Goal: Use online tool/utility

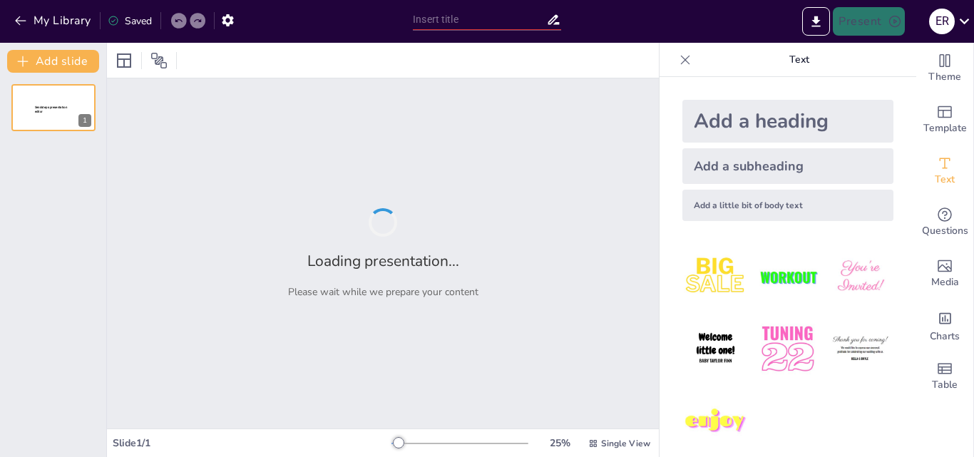
type input "Resultados y Desafíos en la Implementación de Programas de Sostenibilidad Ambie…"
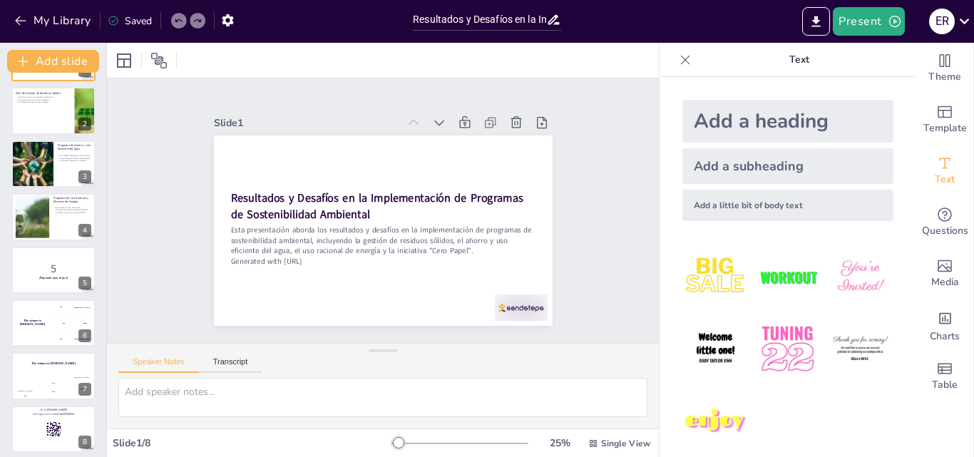
scroll to position [57, 0]
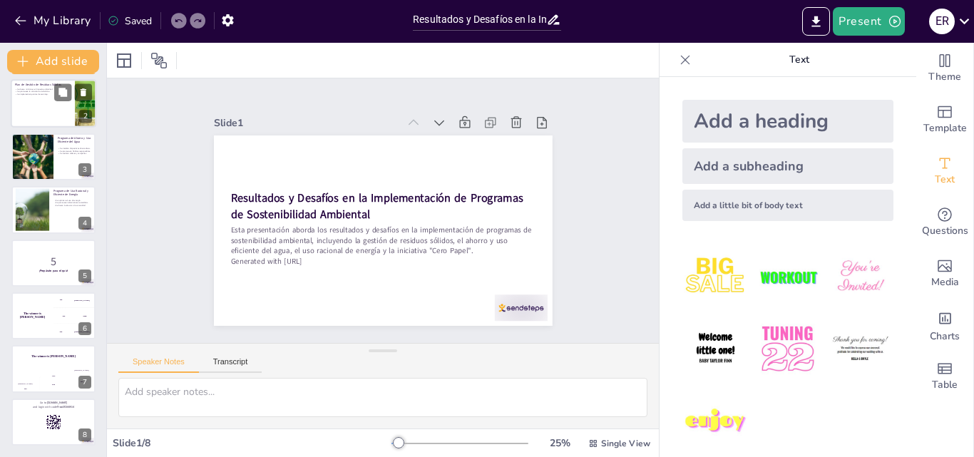
click at [37, 99] on div at bounding box center [54, 104] width 86 height 48
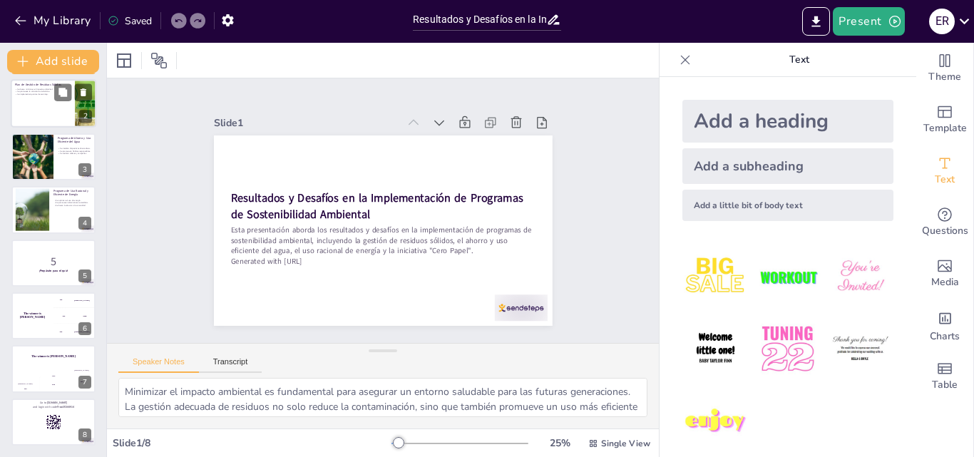
scroll to position [0, 0]
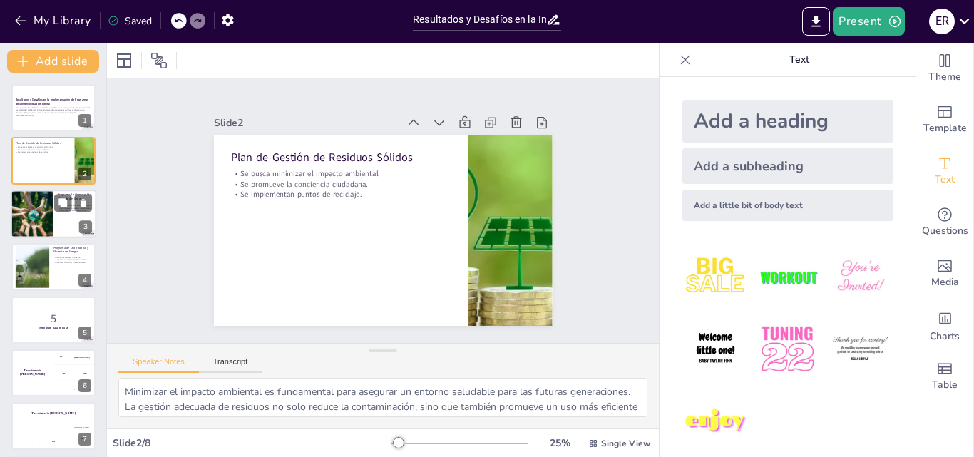
click at [33, 221] on div at bounding box center [32, 214] width 75 height 48
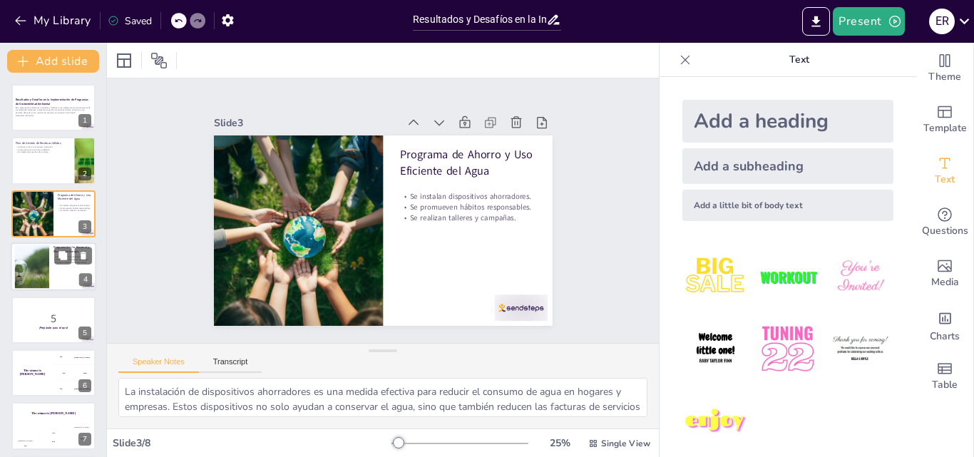
click at [58, 267] on div at bounding box center [54, 266] width 86 height 48
type textarea "La optimización del uso de energía es fundamental para reducir costos y minimiz…"
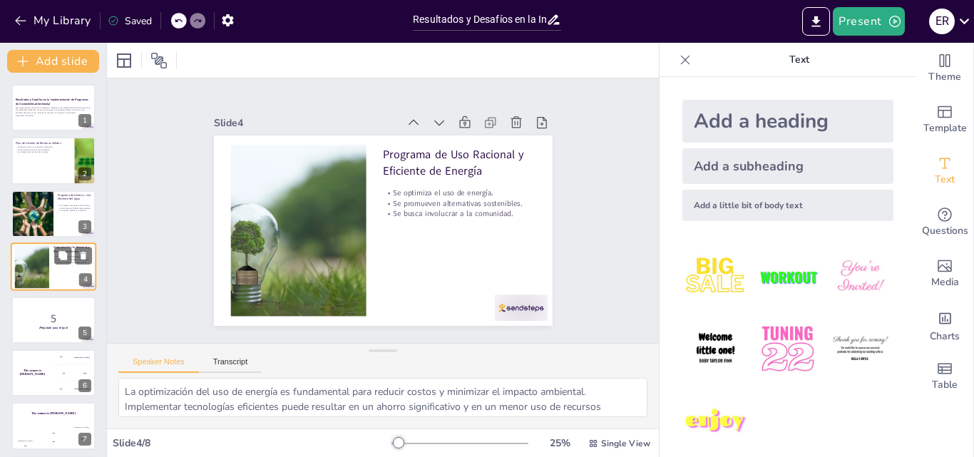
scroll to position [2, 0]
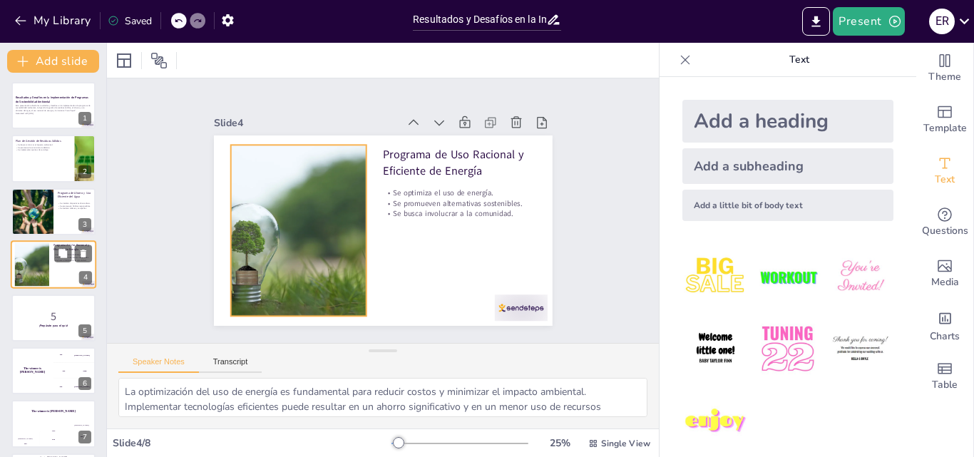
click at [24, 266] on div at bounding box center [32, 264] width 77 height 43
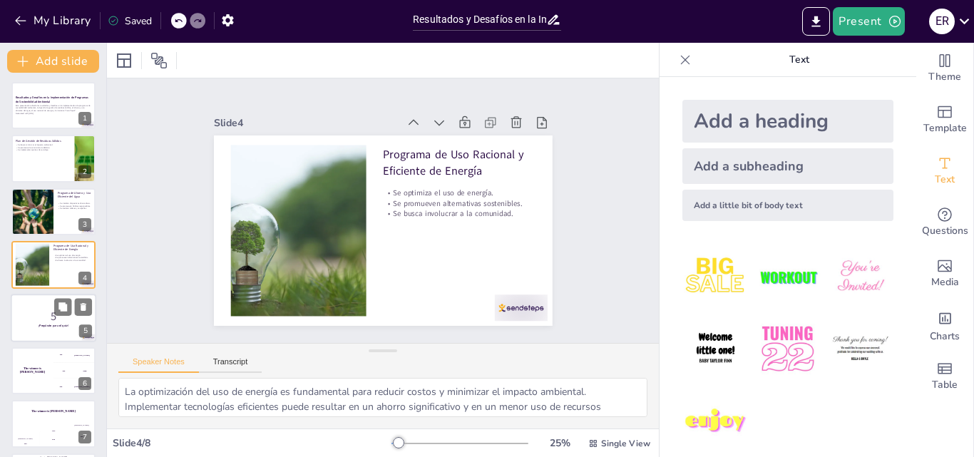
click at [14, 314] on div at bounding box center [54, 318] width 86 height 48
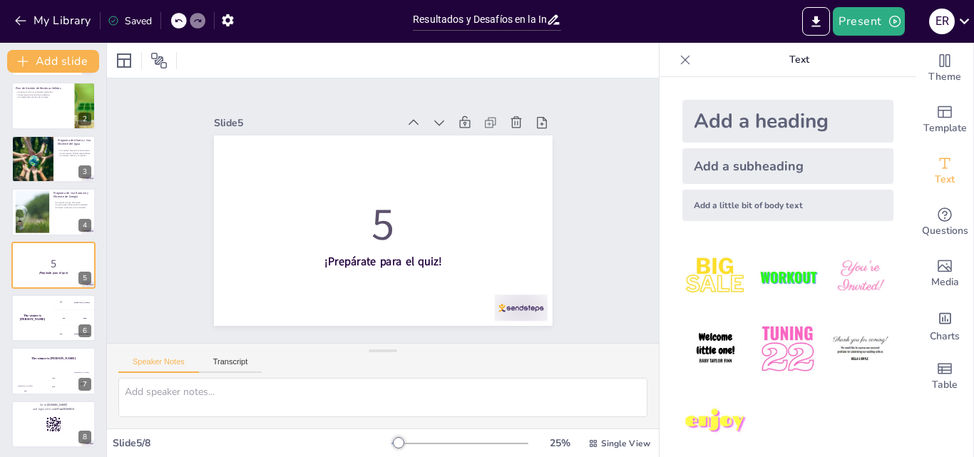
scroll to position [0, 0]
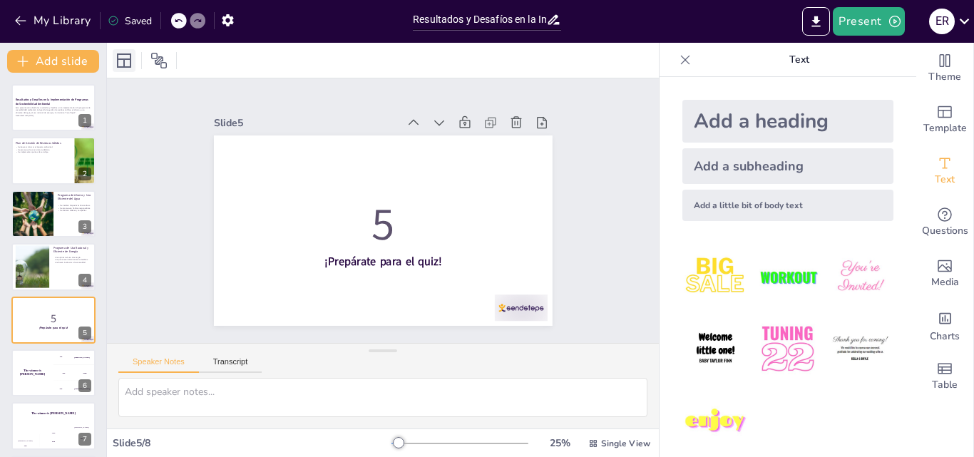
click at [128, 68] on icon at bounding box center [123, 60] width 17 height 17
click at [152, 63] on icon at bounding box center [158, 60] width 17 height 17
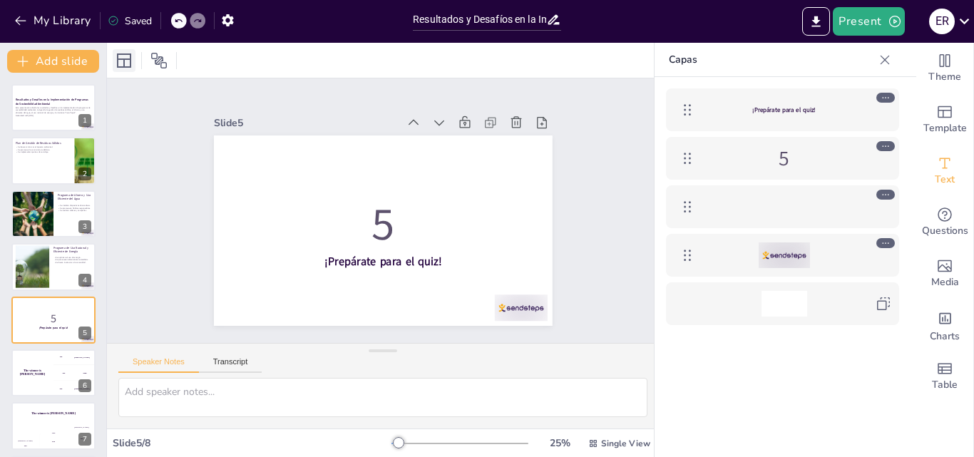
click at [130, 63] on icon at bounding box center [124, 60] width 14 height 14
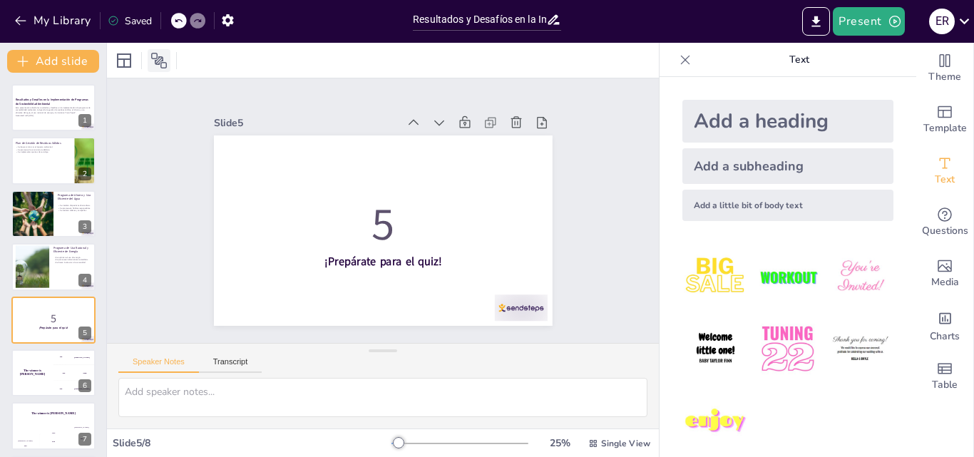
click at [160, 63] on icon at bounding box center [158, 60] width 17 height 17
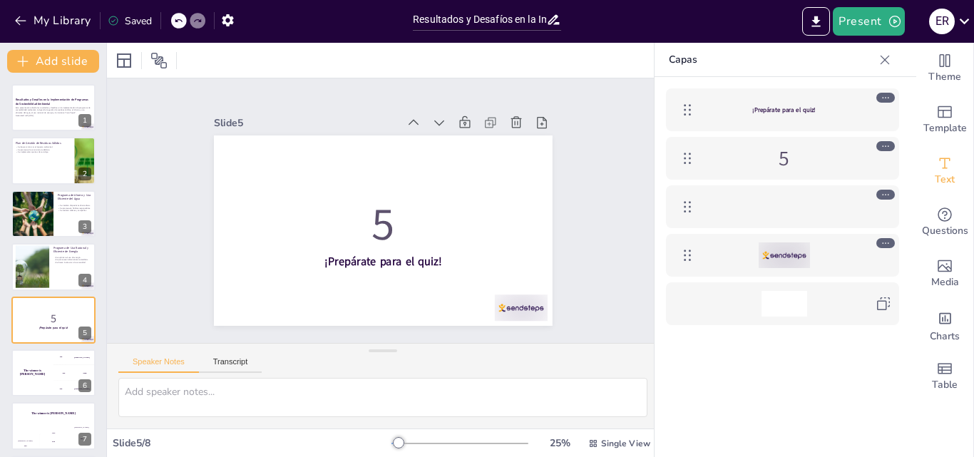
click at [175, 19] on icon at bounding box center [178, 20] width 9 height 9
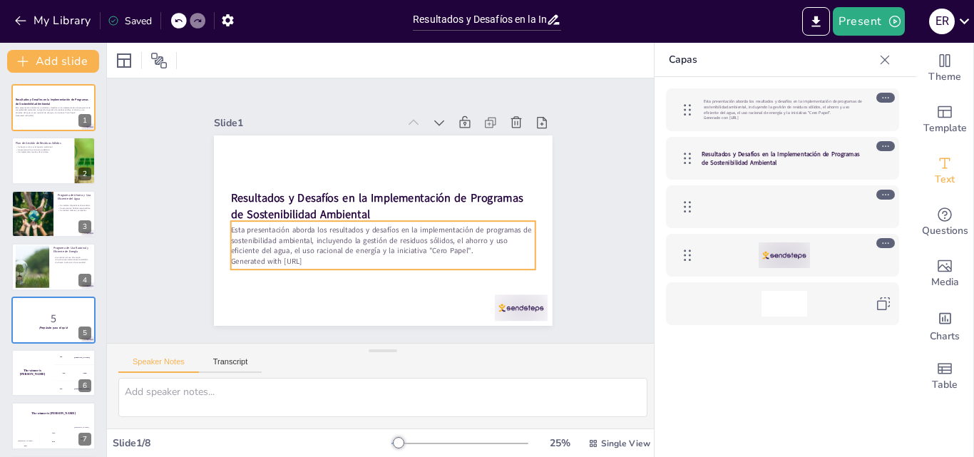
click at [228, 225] on p "Esta presentación aborda los resultados y desafíos en la implementación de prog…" at bounding box center [367, 237] width 279 height 180
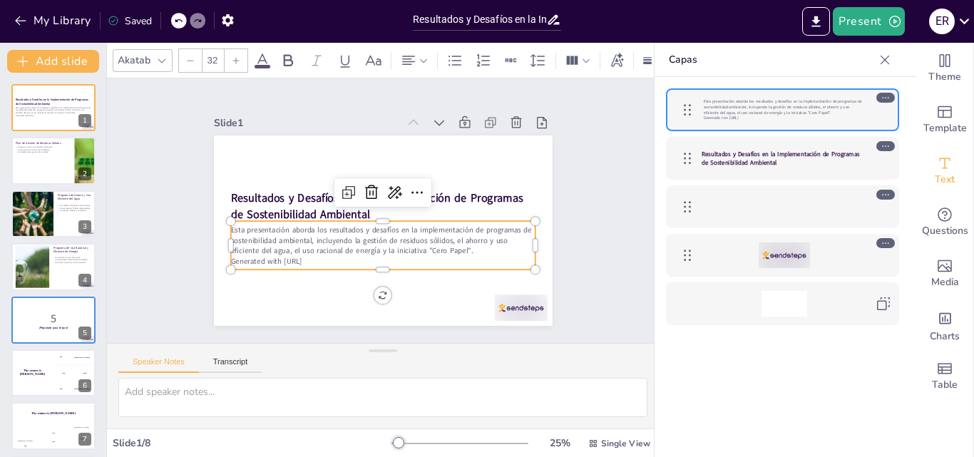
click at [227, 225] on p "Esta presentación aborda los resultados y desafíos en la implementación de prog…" at bounding box center [370, 237] width 291 height 153
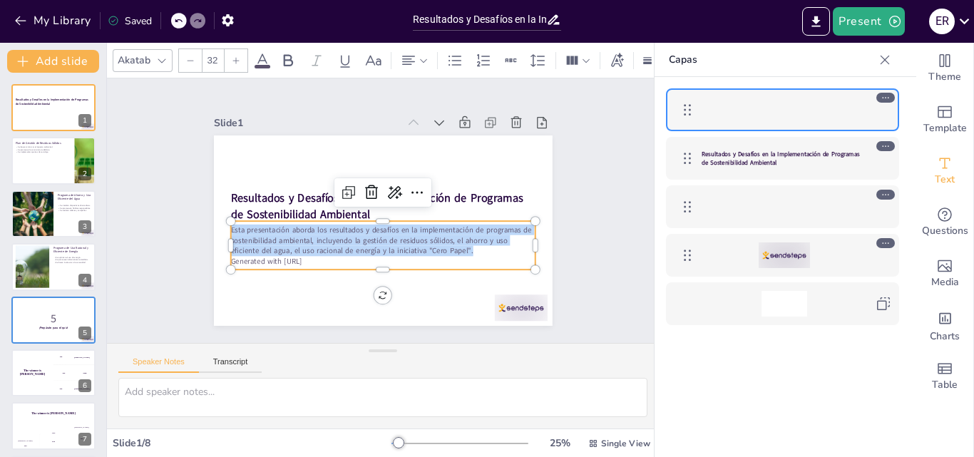
drag, startPoint x: 221, startPoint y: 224, endPoint x: 466, endPoint y: 246, distance: 246.1
click at [466, 246] on p "Esta presentación aborda los resultados y desafíos en la implementación de prog…" at bounding box center [367, 237] width 279 height 180
copy p "Esta presentación aborda los resultados y desafíos en la implementación de prog…"
click at [577, 161] on div "Slide 1 Resultados y Desafíos en la Implementación de Programas de Sostenibilid…" at bounding box center [382, 210] width 469 height 349
